Goal: Obtain resource: Download file/media

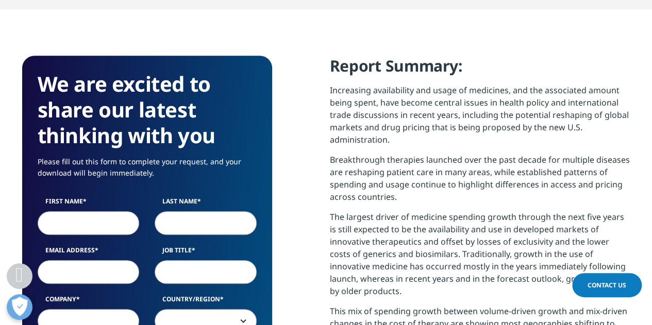
scroll to position [413, 0]
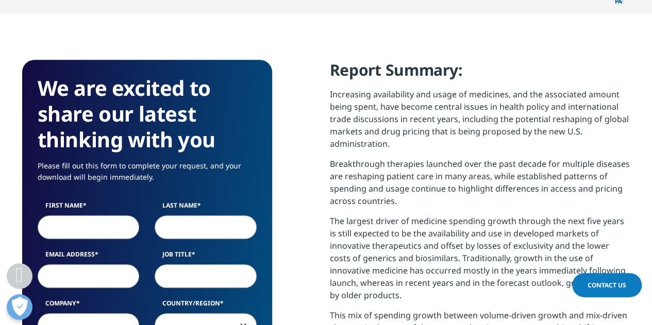
click at [83, 216] on input "First Name" at bounding box center [89, 228] width 102 height 24
type input "[PERSON_NAME]"
type input "Mutanda"
type input "[EMAIL_ADDRESS][DOMAIN_NAME]"
type input "Private"
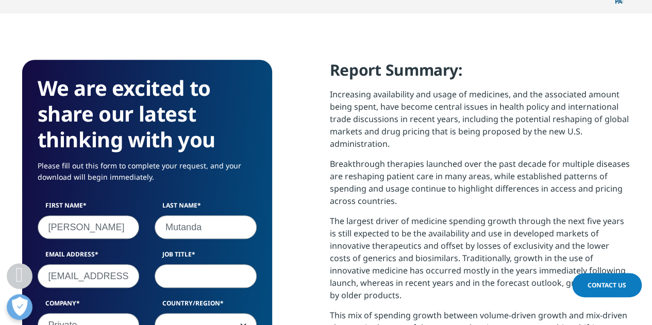
select select "[GEOGRAPHIC_DATA]"
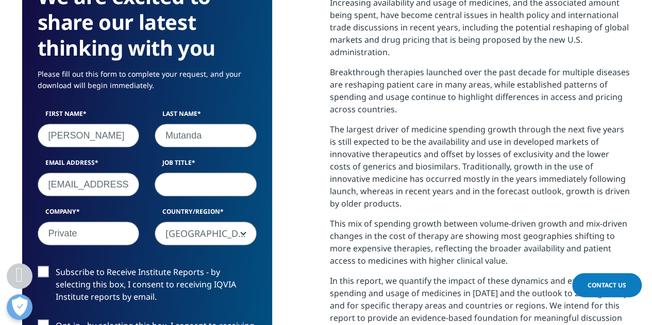
scroll to position [567, 0]
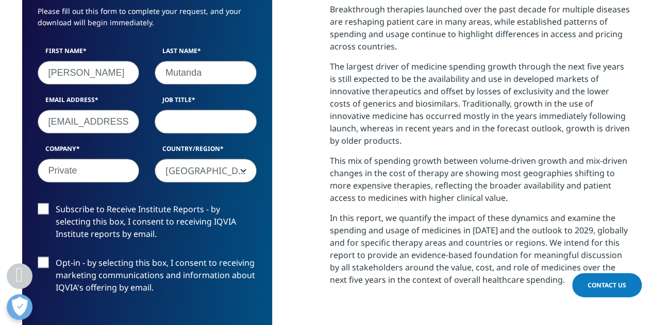
click at [50, 203] on label "Subscribe to Receive Institute Reports - by selecting this box, I consent to re…" at bounding box center [147, 224] width 219 height 43
click at [56, 203] on input "Subscribe to Receive Institute Reports - by selecting this box, I consent to re…" at bounding box center [56, 203] width 0 height 0
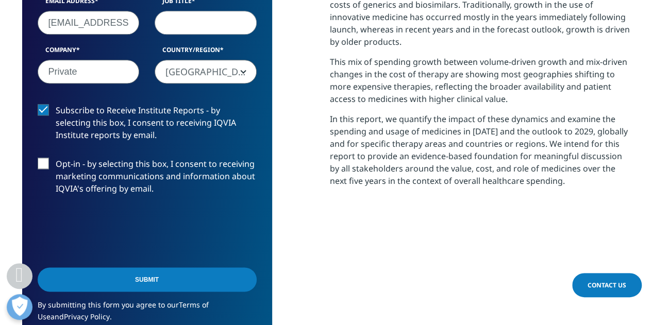
scroll to position [670, 0]
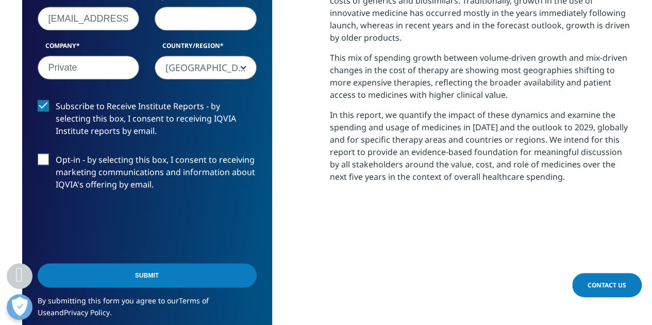
click at [143, 264] on input "Submit" at bounding box center [147, 276] width 219 height 24
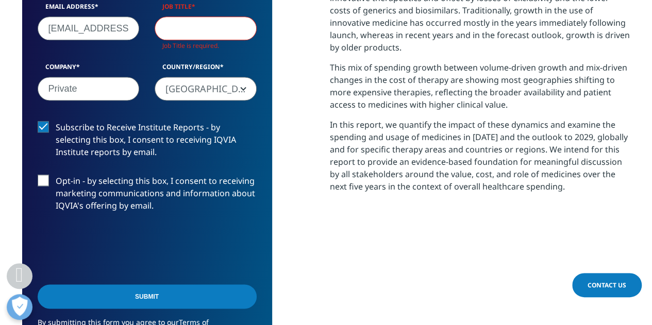
scroll to position [506, 0]
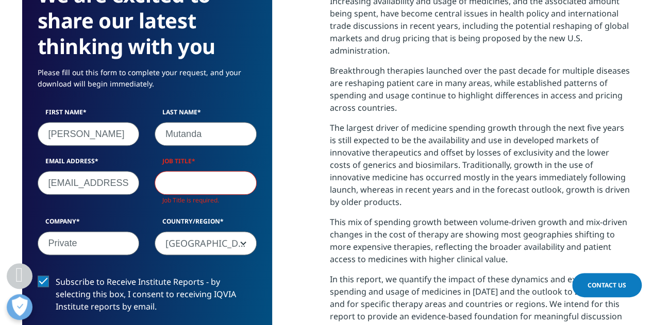
click at [188, 171] on input "Job Title" at bounding box center [206, 183] width 102 height 24
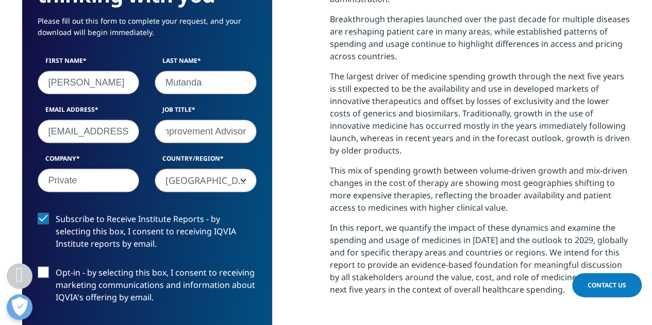
scroll to position [712, 0]
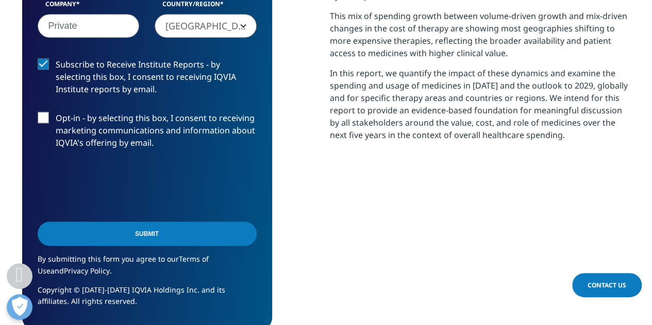
type input "Quality Improvement Advisor"
click at [107, 222] on input "Submit" at bounding box center [147, 234] width 219 height 24
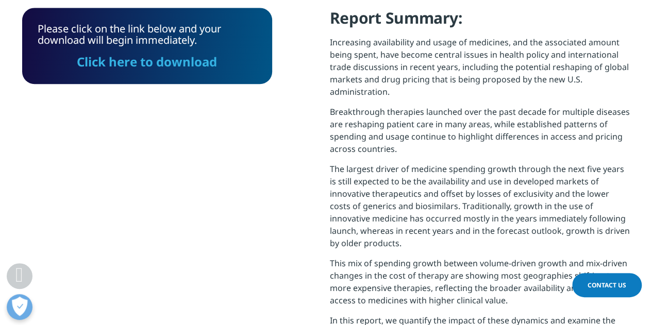
scroll to position [317, 0]
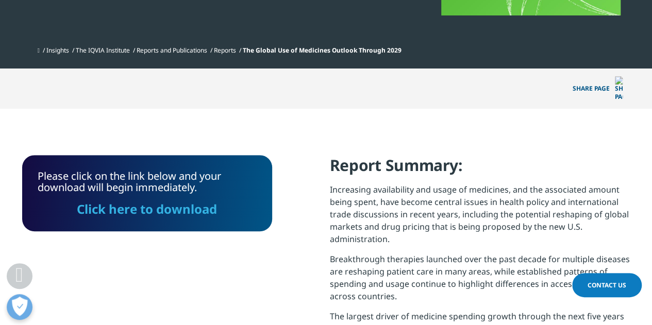
click at [158, 201] on link "Click here to download" at bounding box center [147, 209] width 140 height 17
